Goal: Task Accomplishment & Management: Manage account settings

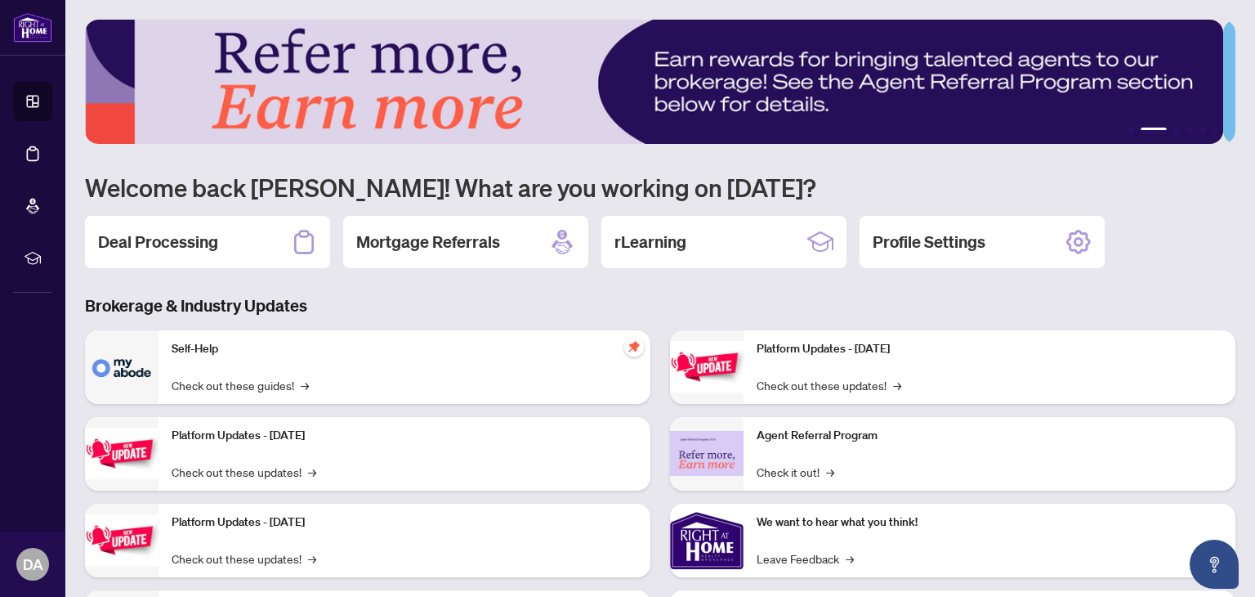
scroll to position [86, 0]
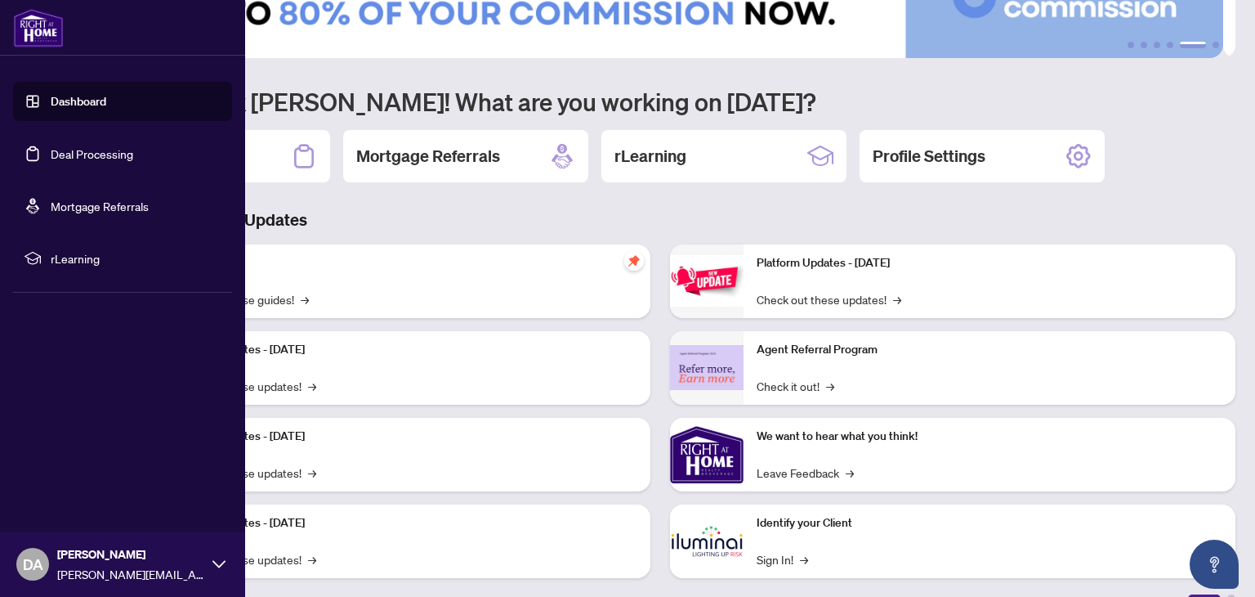
click at [62, 154] on link "Deal Processing" at bounding box center [92, 153] width 83 height 15
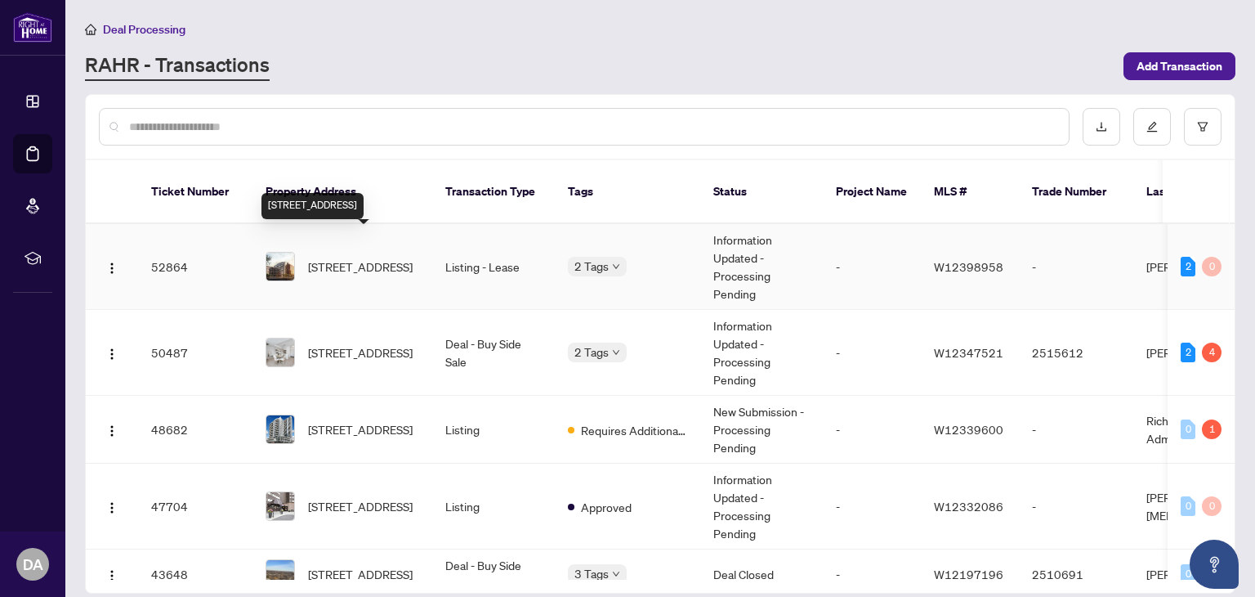
click at [351, 257] on span "[STREET_ADDRESS]" at bounding box center [360, 266] width 105 height 18
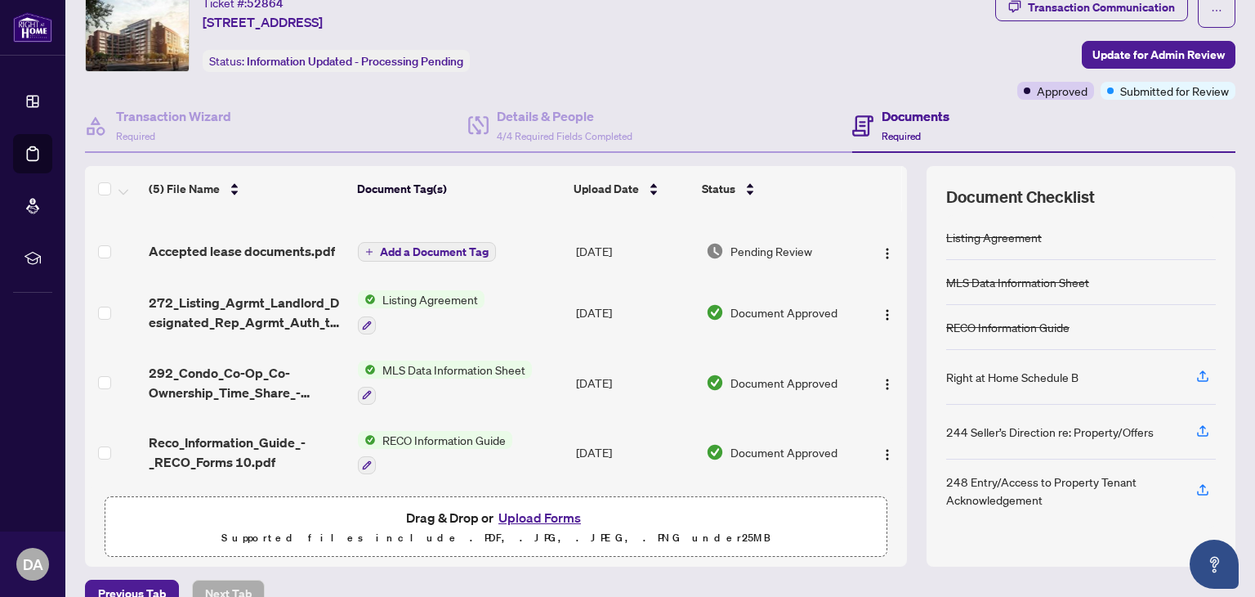
scroll to position [86, 0]
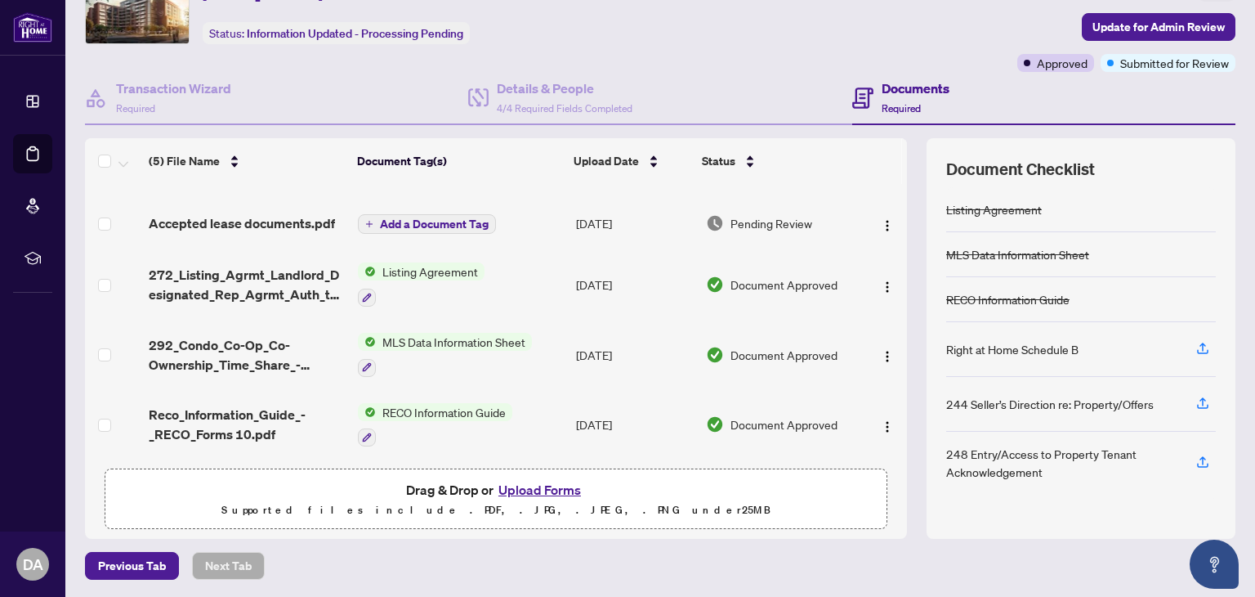
click at [554, 488] on button "Upload Forms" at bounding box center [540, 489] width 92 height 21
click at [530, 482] on button "Upload Forms" at bounding box center [540, 489] width 92 height 21
